Goal: Find contact information: Find contact information

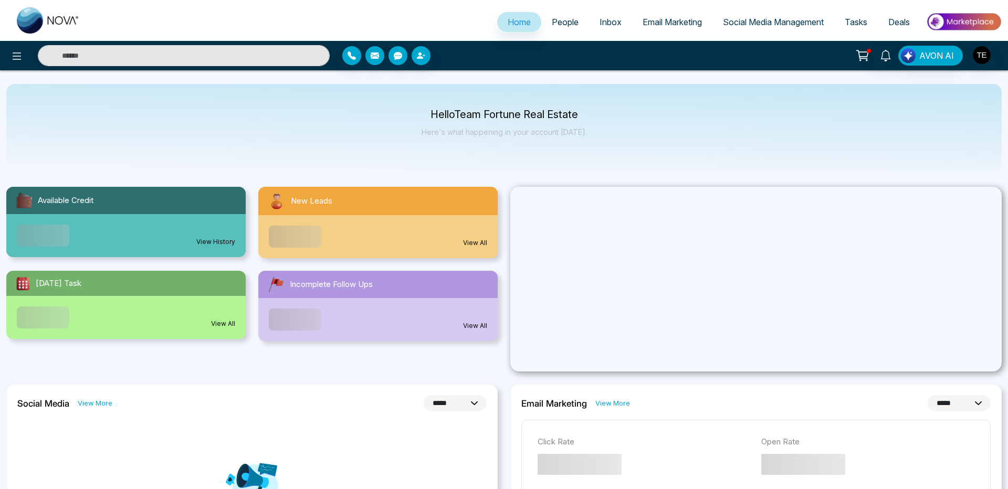
select select "*"
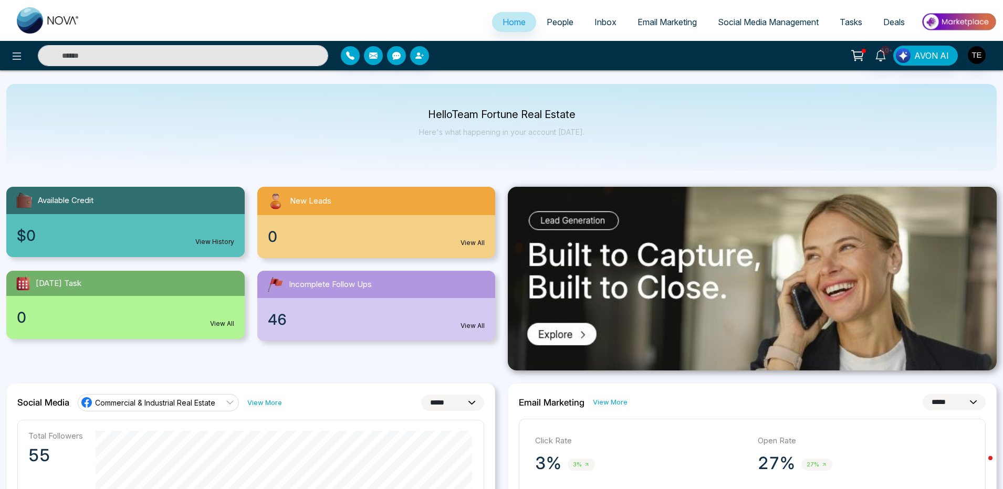
click at [553, 28] on link "People" at bounding box center [560, 22] width 48 height 20
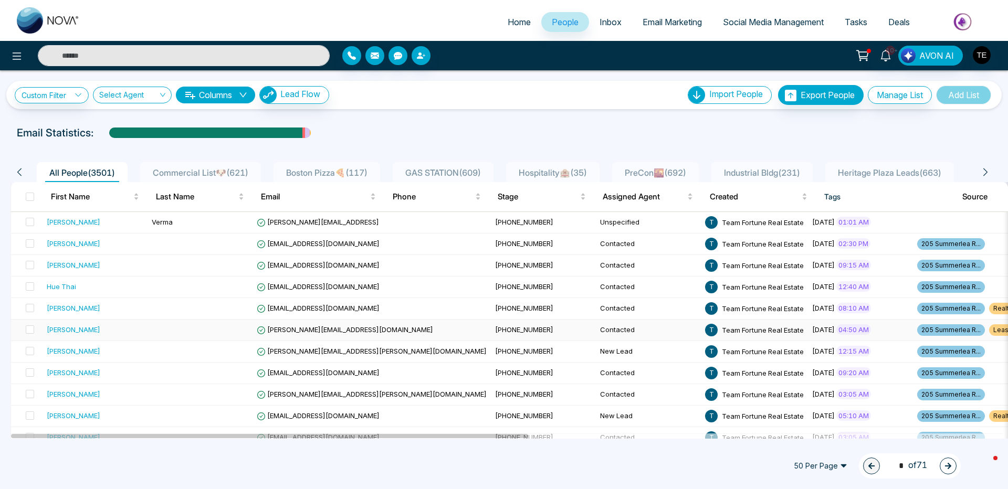
click at [342, 328] on span "gary_rakhra@yahoo.com" at bounding box center [345, 330] width 176 height 8
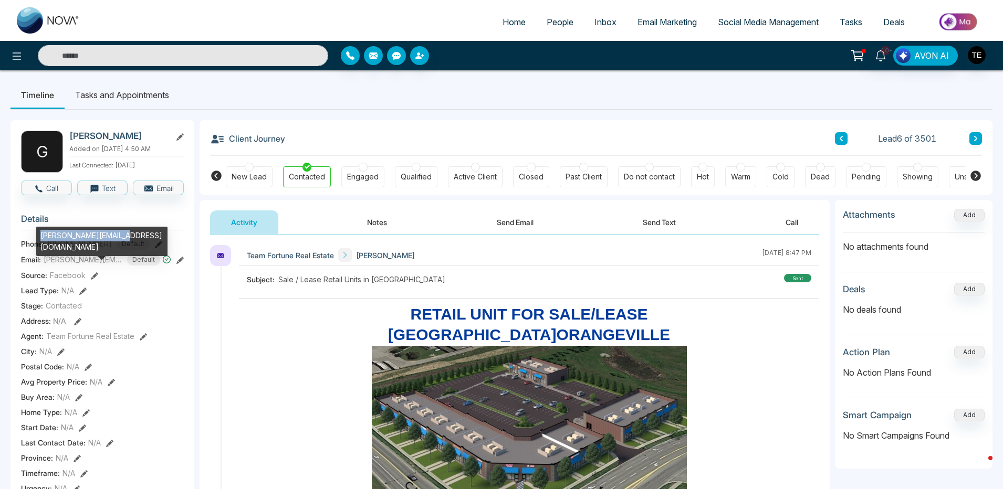
drag, startPoint x: 41, startPoint y: 237, endPoint x: 125, endPoint y: 237, distance: 83.5
click at [125, 237] on div "gary_rakhra@yahoo.com" at bounding box center [101, 241] width 131 height 29
copy div "gary_rakhra@yahoo.com"
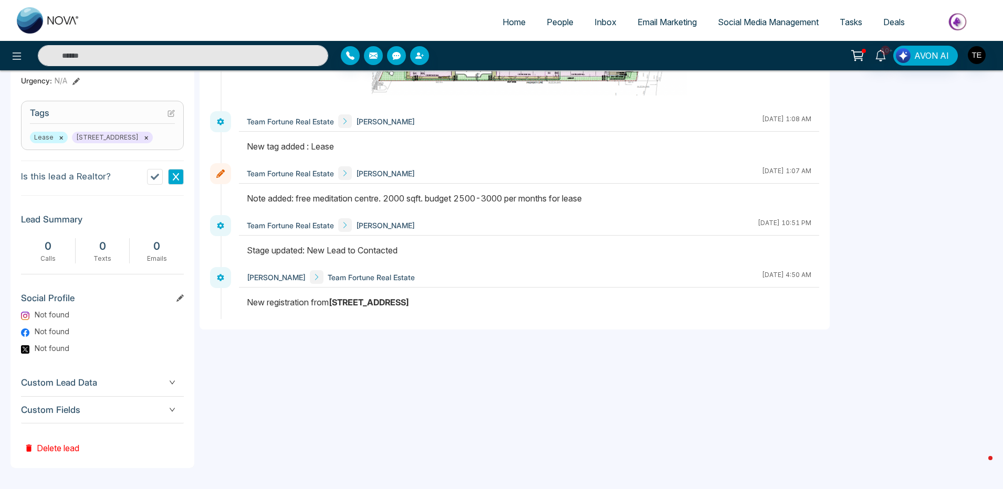
scroll to position [219, 0]
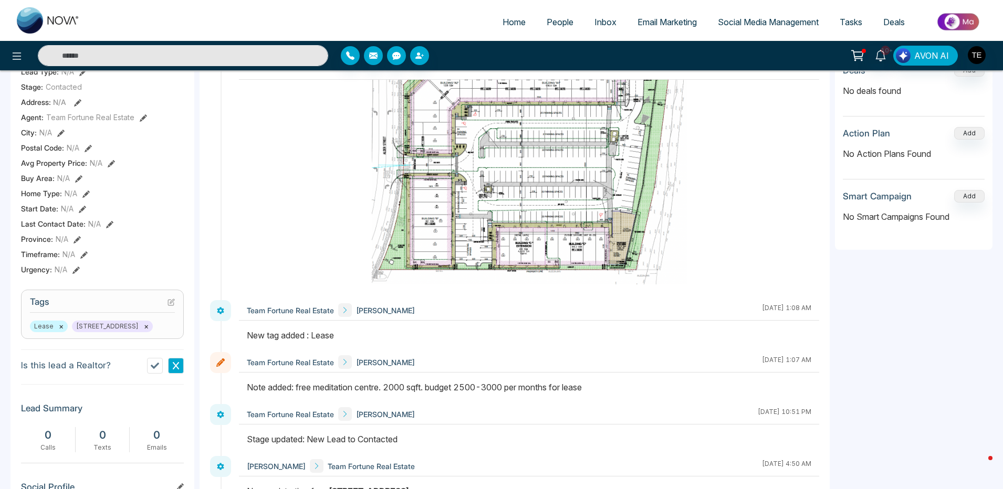
click at [246, 25] on ul "Home People Inbox Email Marketing Social Media Management Tasks Deals" at bounding box center [543, 22] width 906 height 29
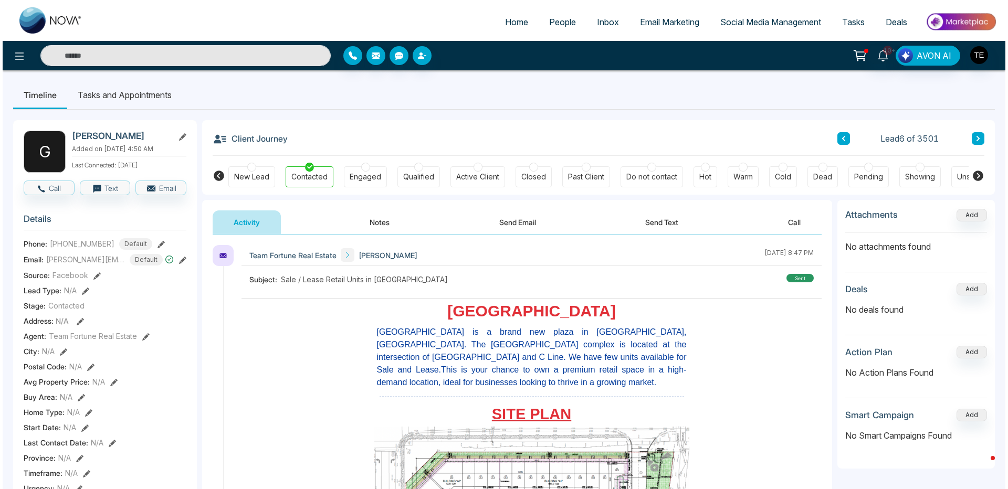
scroll to position [315, 0]
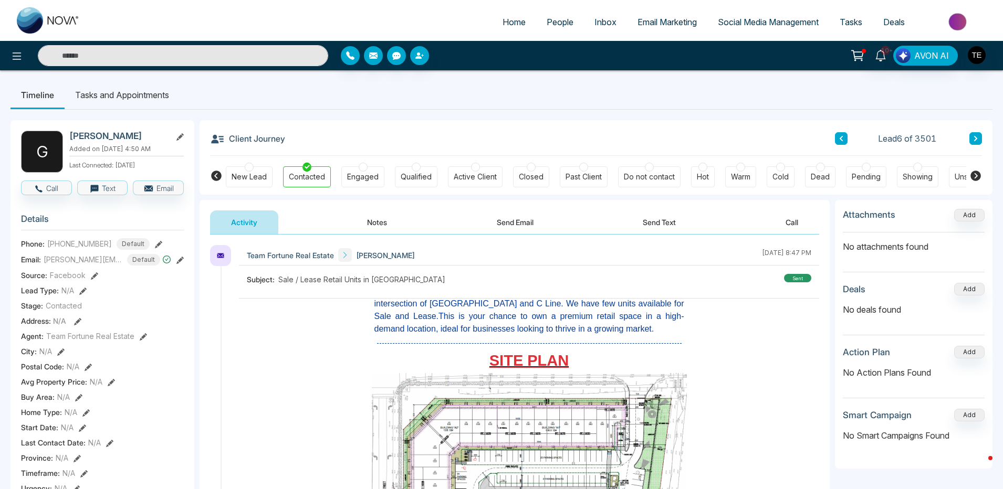
drag, startPoint x: 409, startPoint y: 253, endPoint x: 353, endPoint y: 253, distance: 56.2
click at [353, 253] on div "Team Fortune Real Estate Gurvinder Singh September 21 2025 | 8:47 PM" at bounding box center [529, 255] width 580 height 20
click at [552, 27] on link "People" at bounding box center [560, 22] width 48 height 20
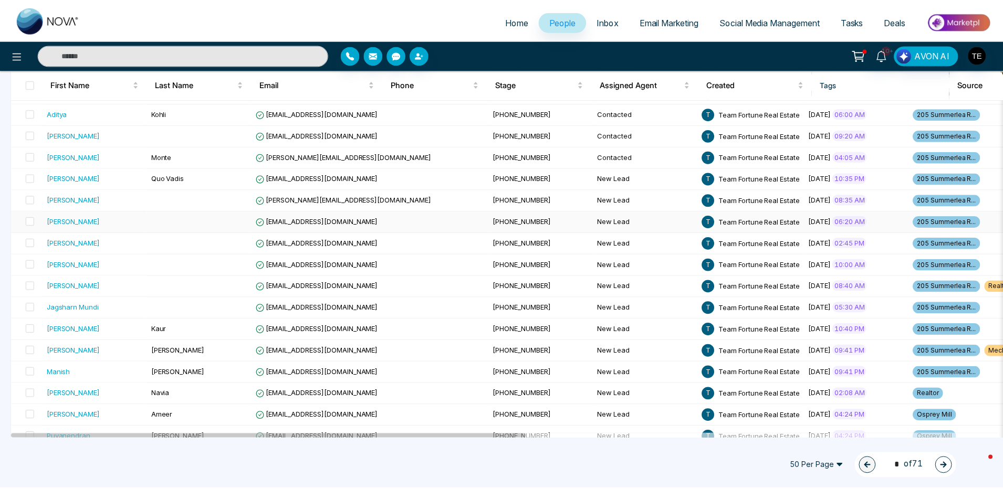
scroll to position [441, 0]
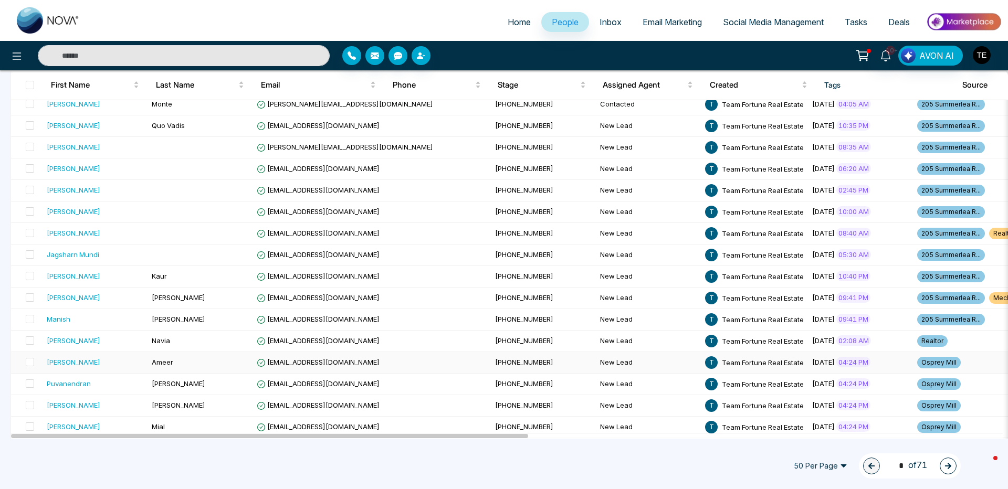
click at [343, 362] on span "Syedameer14@yahoo.ca" at bounding box center [318, 362] width 123 height 8
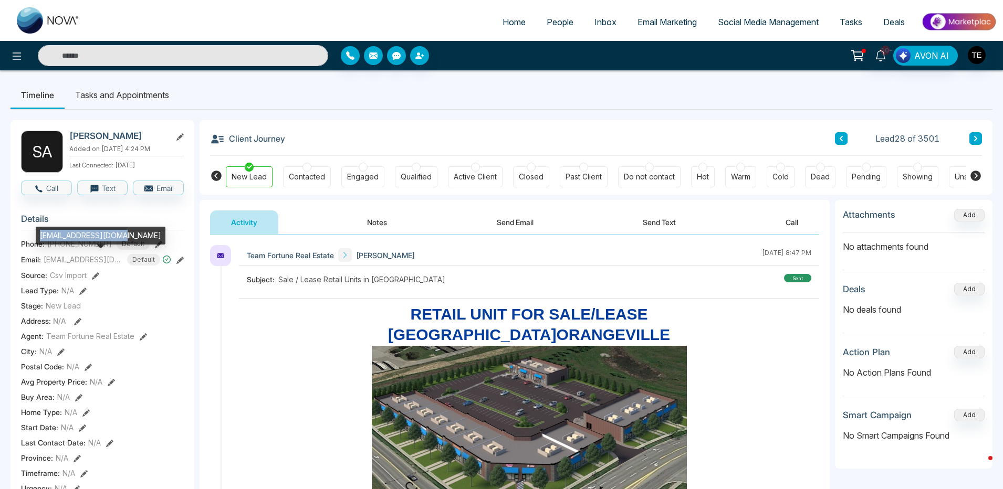
drag, startPoint x: 127, startPoint y: 234, endPoint x: 38, endPoint y: 233, distance: 88.2
click at [38, 233] on div "Syedameer14@yahoo.ca" at bounding box center [101, 236] width 130 height 18
copy div "Syedameer14@yahoo.ca"
